Goal: Ask a question

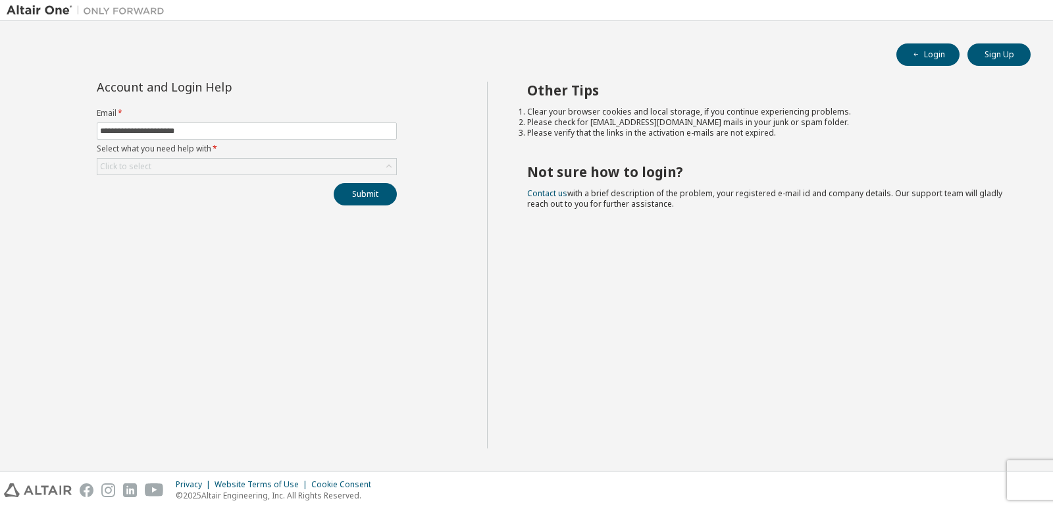
type input "**********"
click at [334, 183] on button "Submit" at bounding box center [365, 194] width 63 height 22
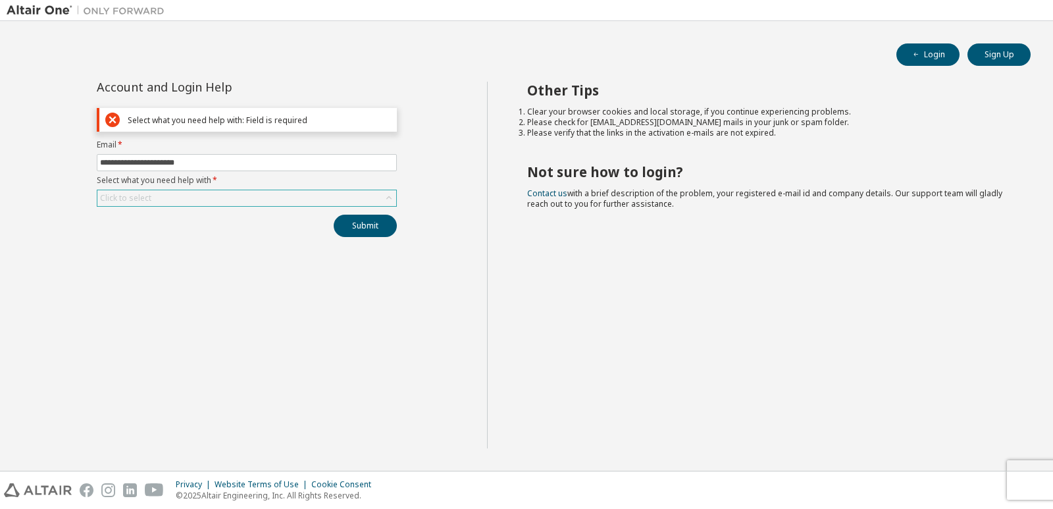
click at [187, 201] on div "Click to select" at bounding box center [246, 198] width 299 height 16
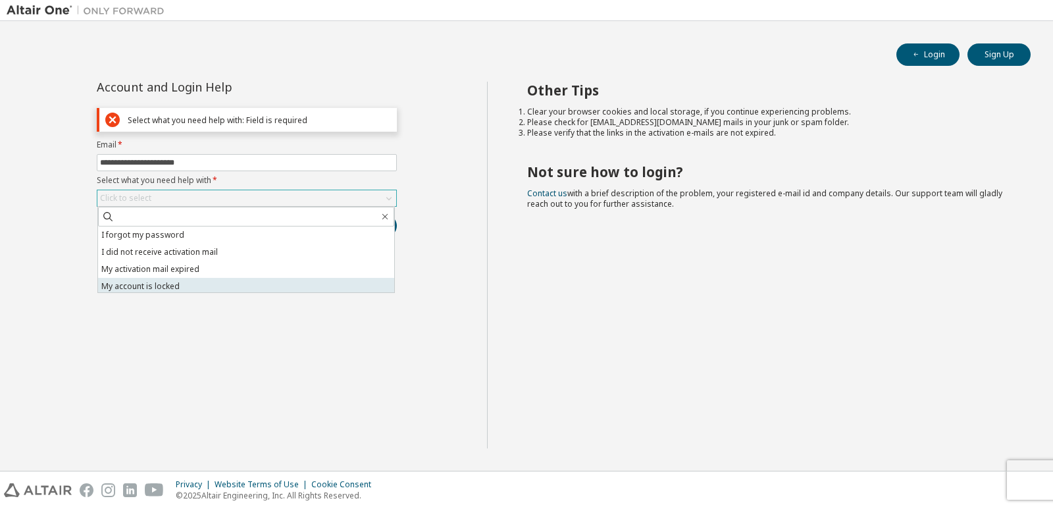
scroll to position [37, 0]
click at [197, 285] on li "I don't know but can't login" at bounding box center [246, 283] width 296 height 17
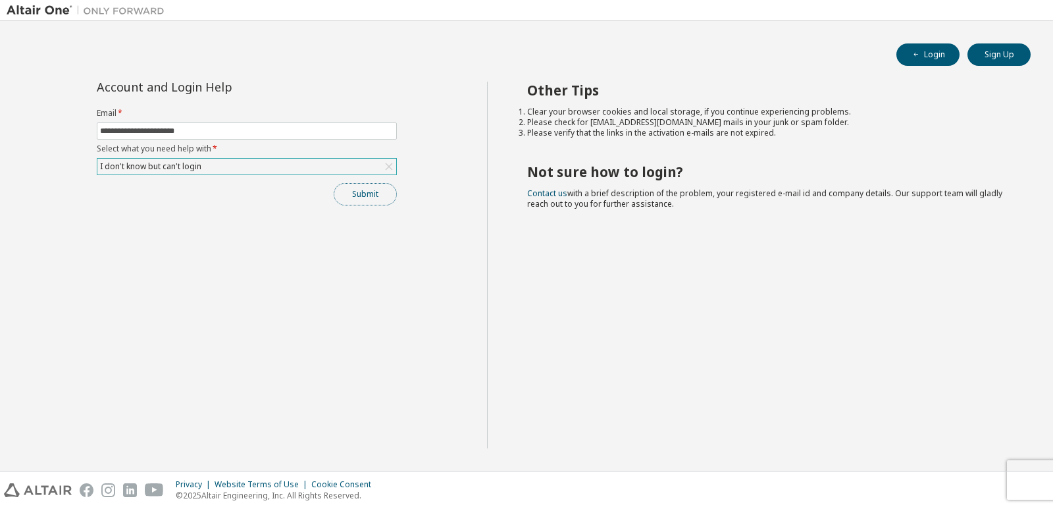
click at [378, 199] on button "Submit" at bounding box center [365, 194] width 63 height 22
click at [376, 197] on button "Submit" at bounding box center [365, 194] width 63 height 22
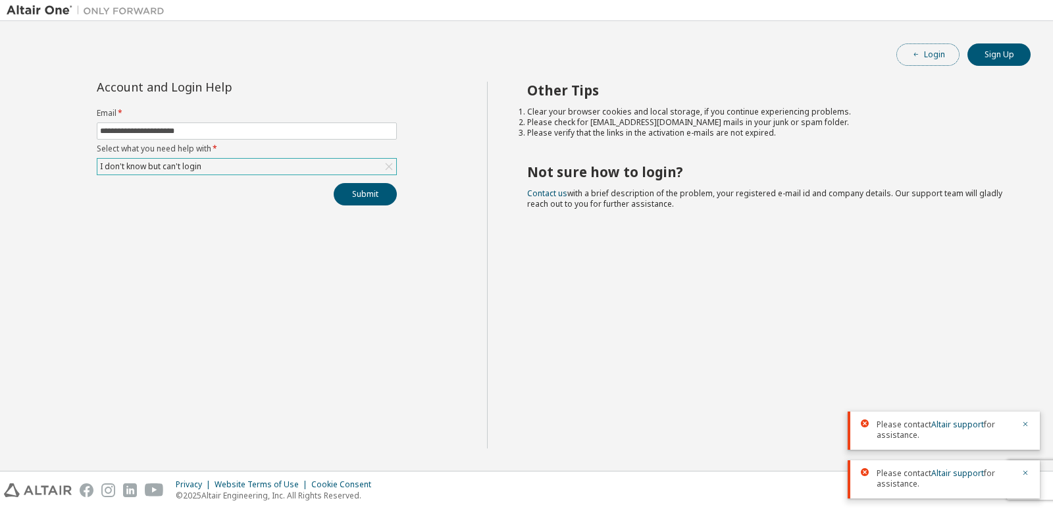
click at [924, 54] on button "Login" at bounding box center [927, 54] width 63 height 22
